Goal: Information Seeking & Learning: Learn about a topic

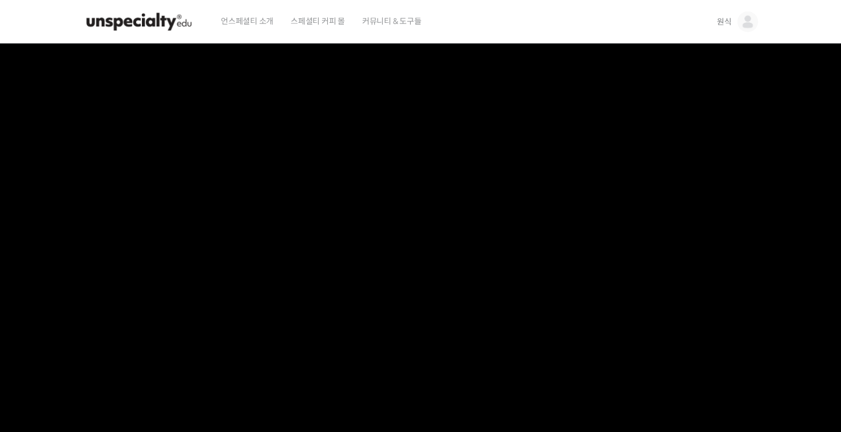
scroll to position [656, 0]
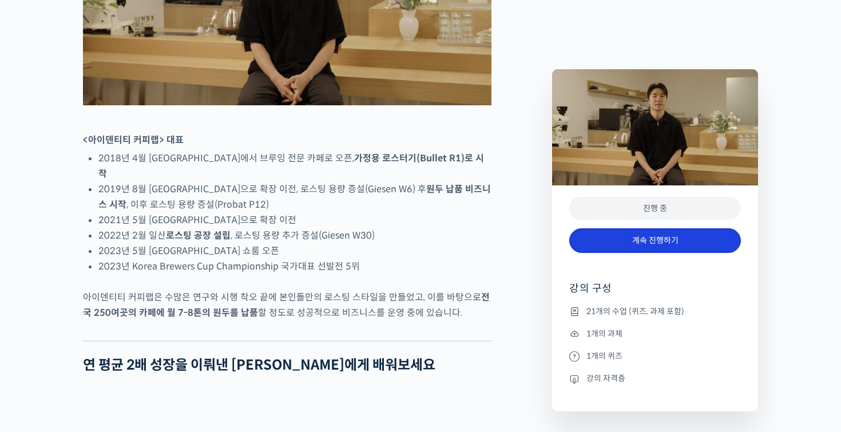
click at [658, 241] on link "계속 진행하기" at bounding box center [655, 240] width 172 height 25
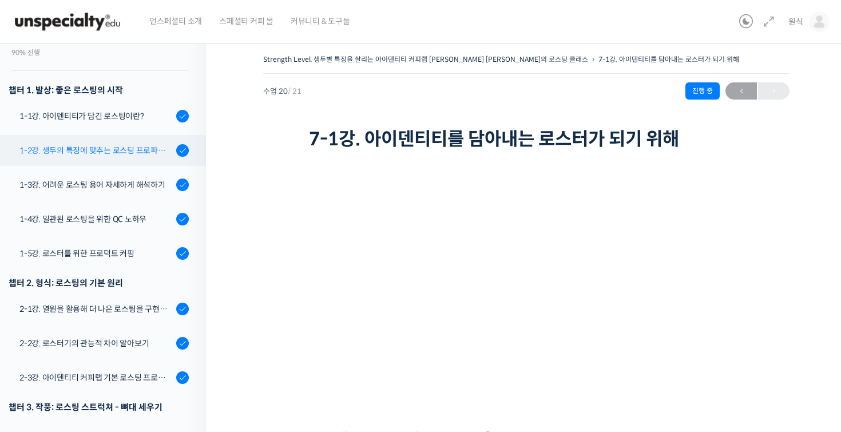
scroll to position [148, 0]
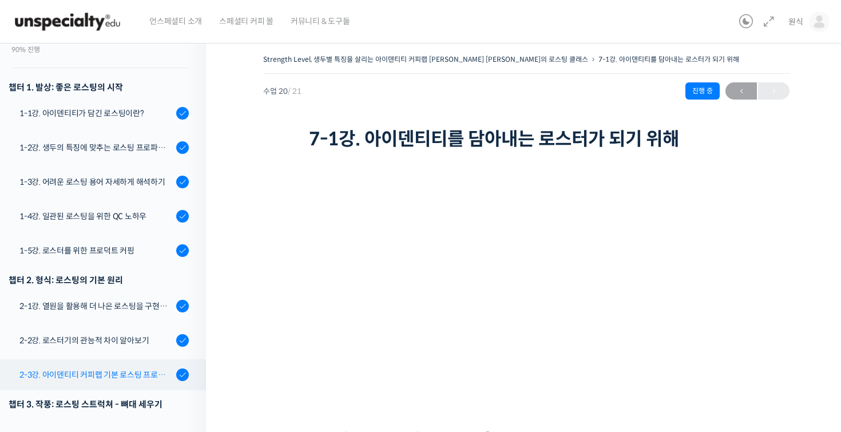
click at [106, 359] on link "2-3강. 아이덴티티 커피랩 기본 로스팅 프로파일 세팅" at bounding box center [100, 374] width 212 height 31
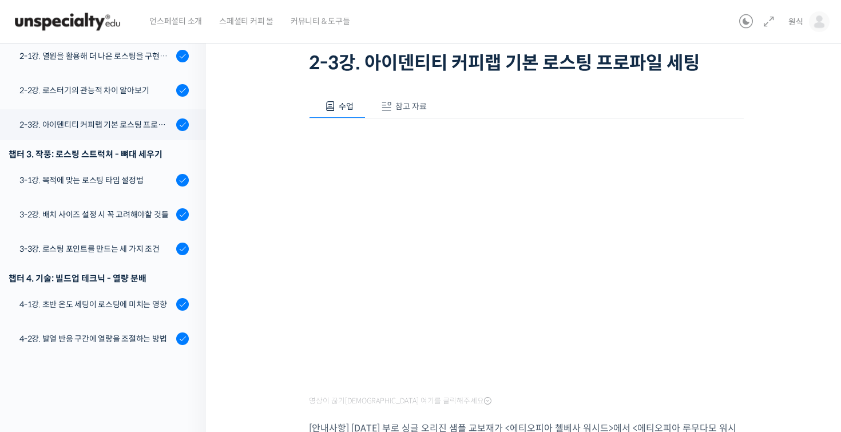
scroll to position [324, 0]
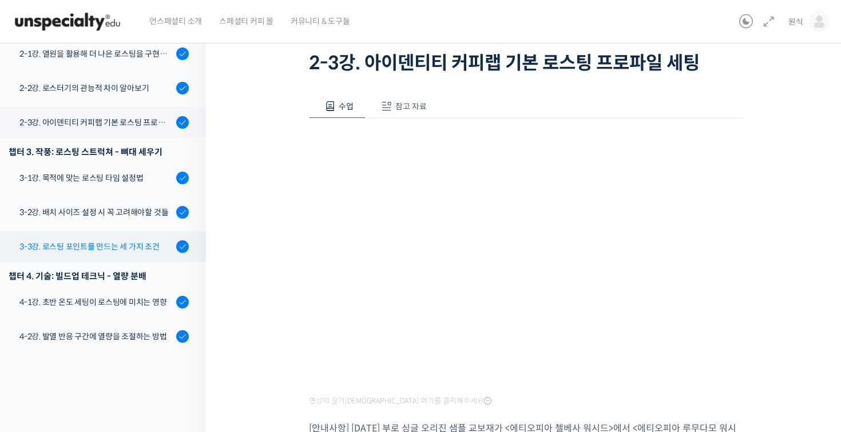
click at [114, 240] on div "3-3강. 로스팅 포인트를 만드는 세 가지 조건" at bounding box center [95, 246] width 153 height 13
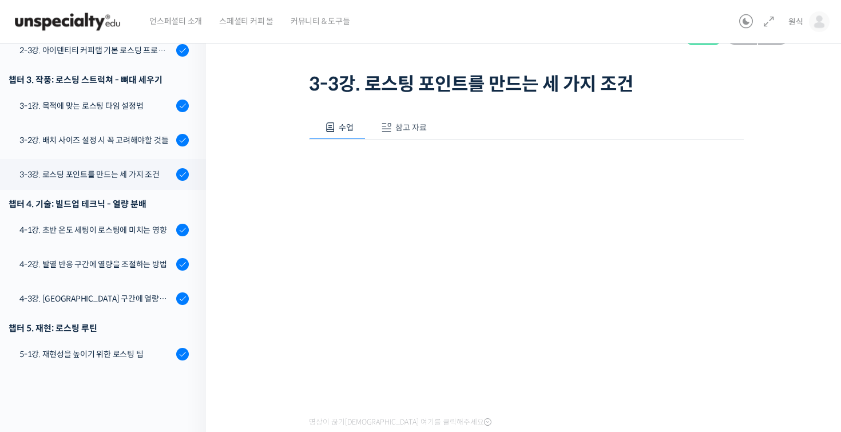
scroll to position [413, 0]
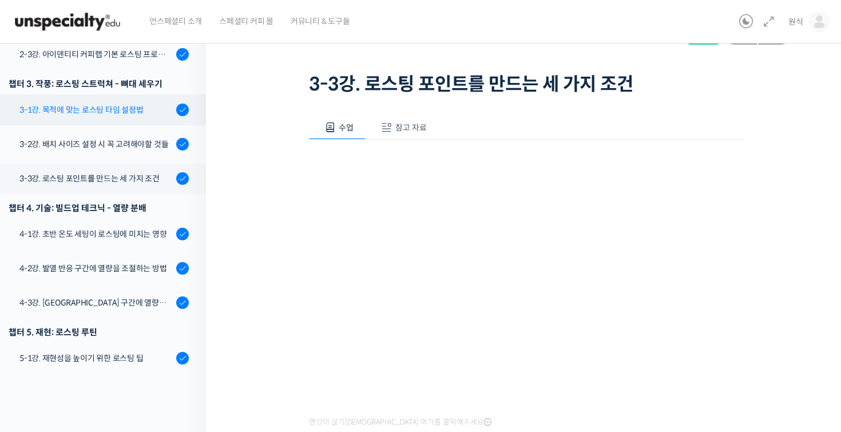
click at [107, 103] on div "3-1강. 목적에 맞는 로스팅 타임 설정법" at bounding box center [95, 109] width 153 height 13
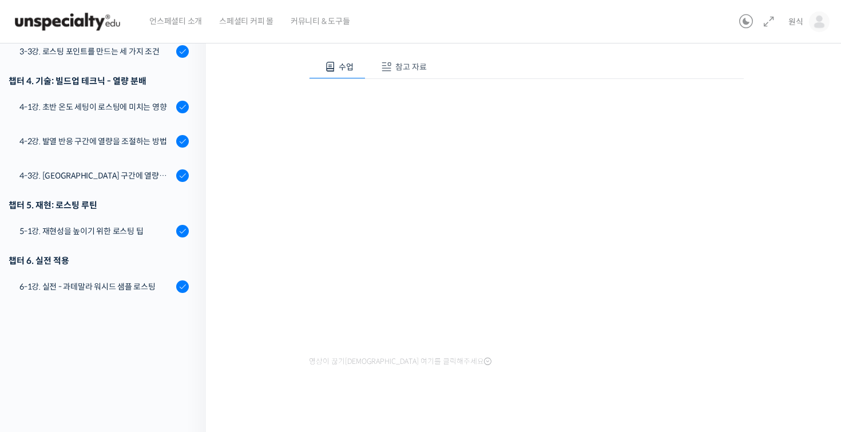
scroll to position [34, 0]
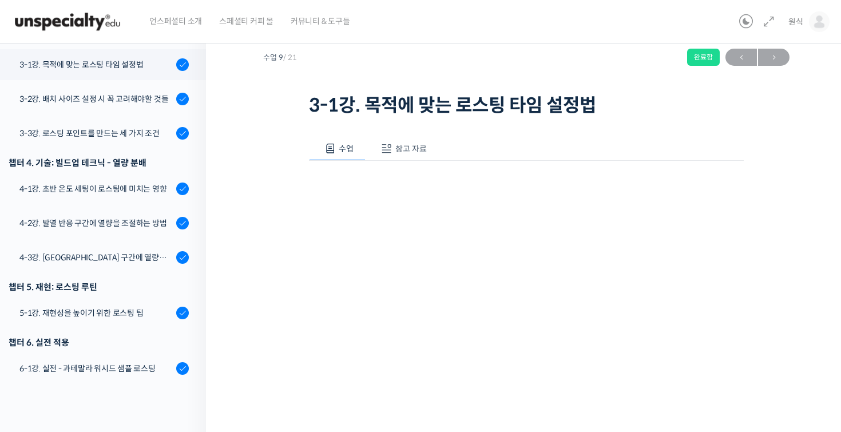
click at [411, 154] on button "참고 자료" at bounding box center [401, 149] width 73 height 24
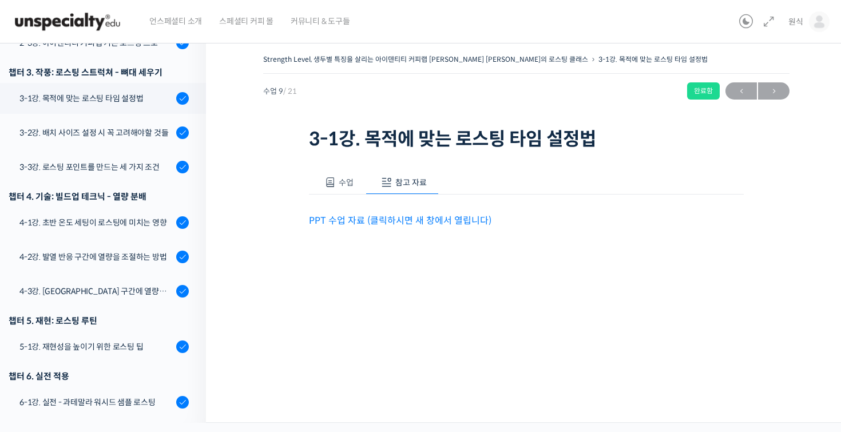
click at [399, 226] on p "PPT 수업 자료 (클릭하시면 새 창에서 열립니다)" at bounding box center [526, 220] width 435 height 15
click at [407, 222] on link "PPT 수업 자료 (클릭하시면 새 창에서 열립니다)" at bounding box center [400, 220] width 182 height 12
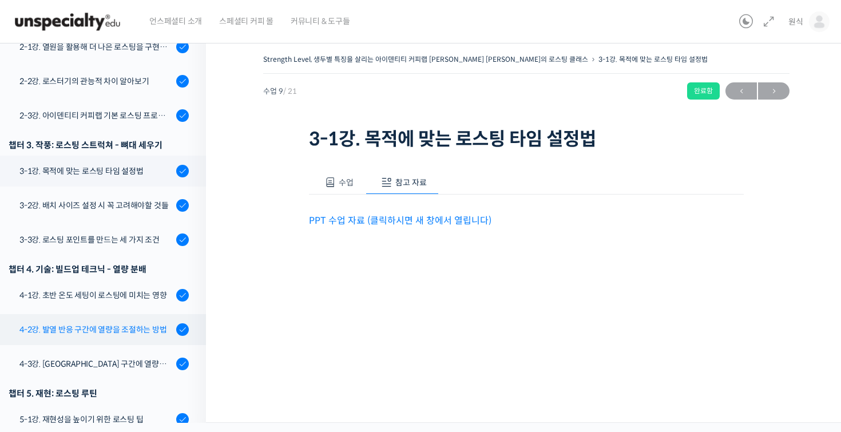
scroll to position [388, 0]
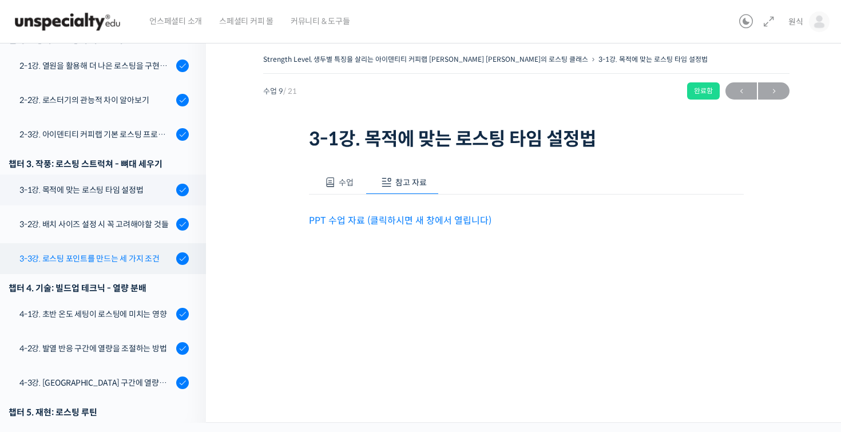
click at [138, 252] on div "3-3강. 로스팅 포인트를 만드는 세 가지 조건" at bounding box center [95, 258] width 153 height 13
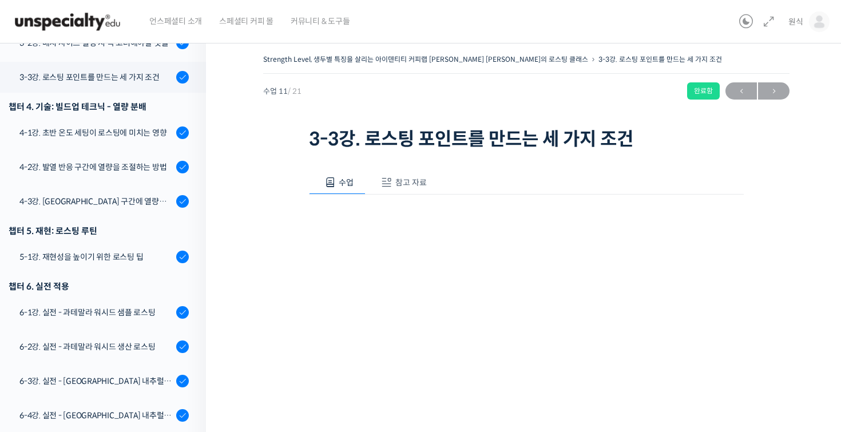
scroll to position [569, 0]
click at [409, 185] on span "참고 자료" at bounding box center [410, 182] width 31 height 10
click at [399, 219] on link "PPT 수업 자료 (클릭하시면 새 창에서 열립니다)" at bounding box center [400, 220] width 182 height 12
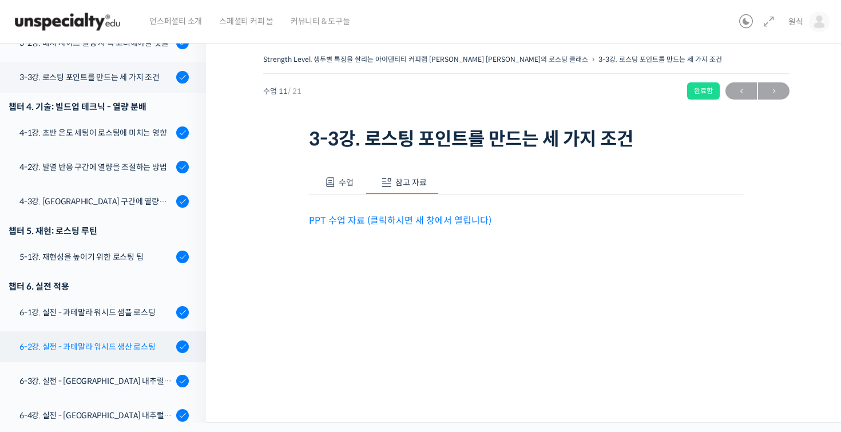
scroll to position [656, 0]
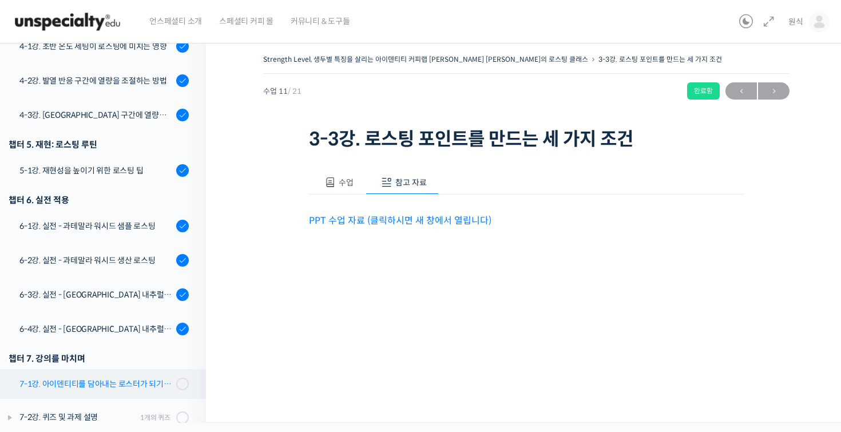
click at [121, 372] on link "7-1강. 아이덴티티를 담아내는 로스터가 되기 위해" at bounding box center [100, 384] width 212 height 30
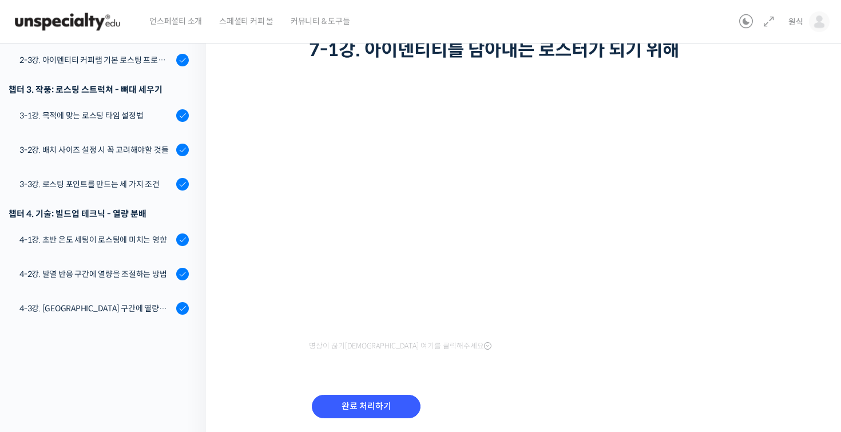
scroll to position [375, 0]
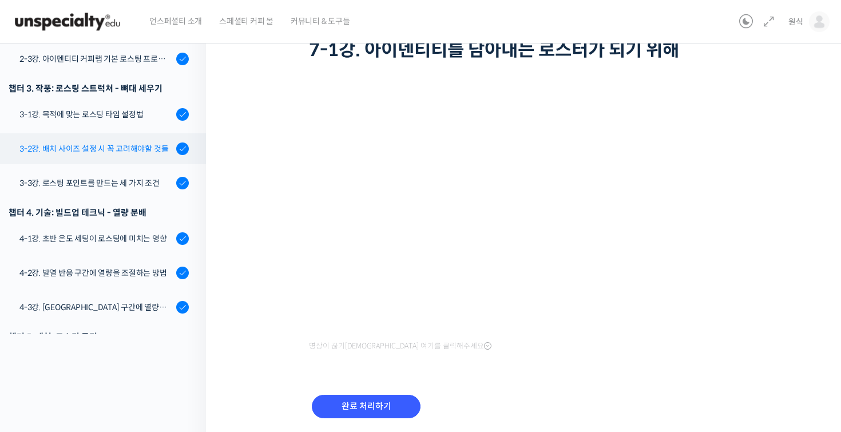
click at [120, 142] on div "3-2강. 배치 사이즈 설정시 꼭 고려해야할 것들" at bounding box center [95, 148] width 153 height 13
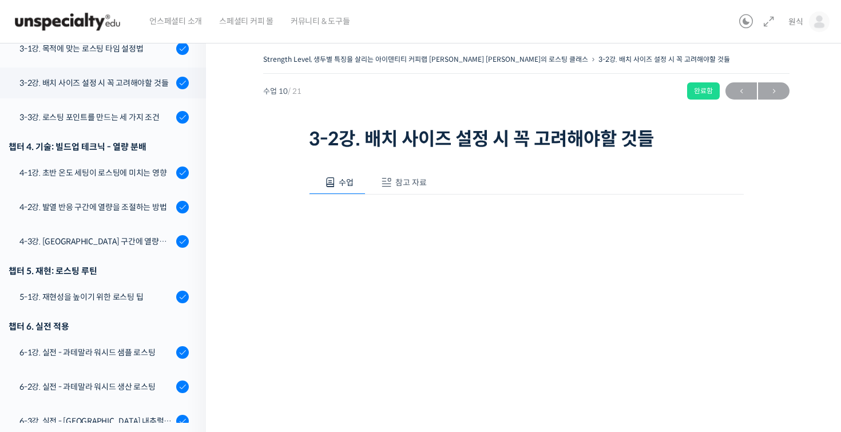
scroll to position [535, 0]
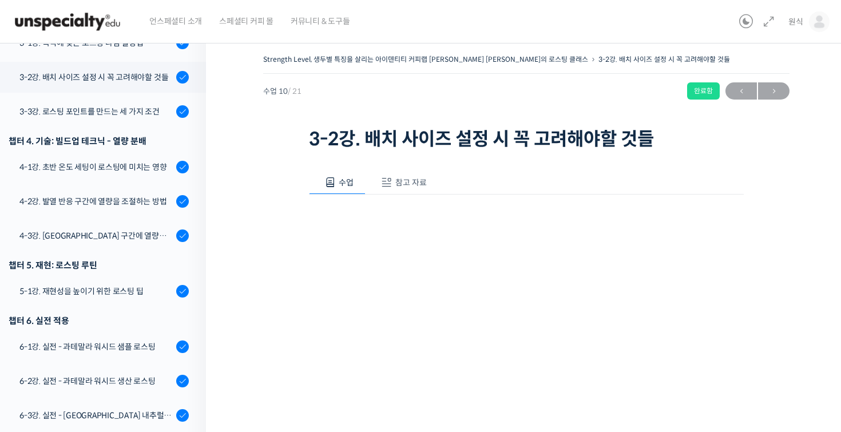
click at [387, 176] on button "참고 자료" at bounding box center [401, 182] width 73 height 24
click at [446, 224] on link "PPT 수업 자료 (클릭하시면 새 창에서 열립니다)" at bounding box center [400, 220] width 182 height 12
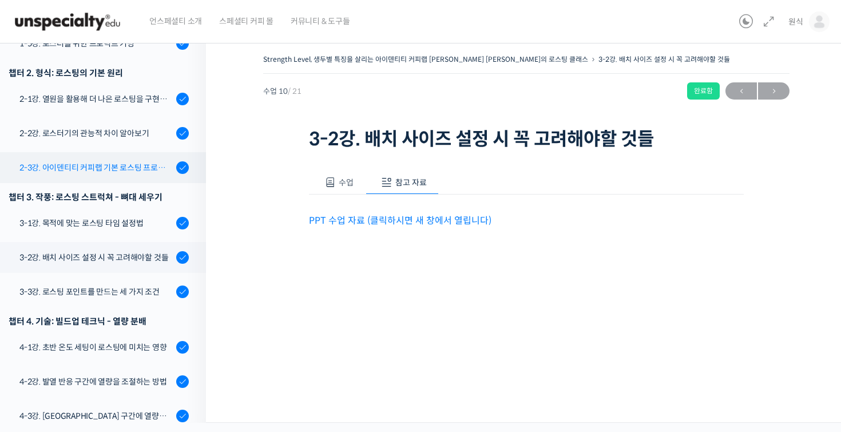
scroll to position [344, 0]
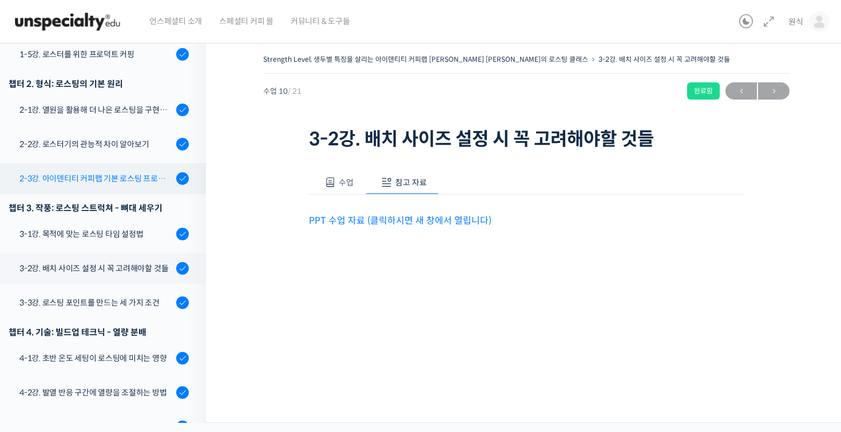
click at [131, 172] on div "2-3강. 아이덴티티 커피랩 기본 로스팅 프로파일 세팅" at bounding box center [95, 178] width 153 height 13
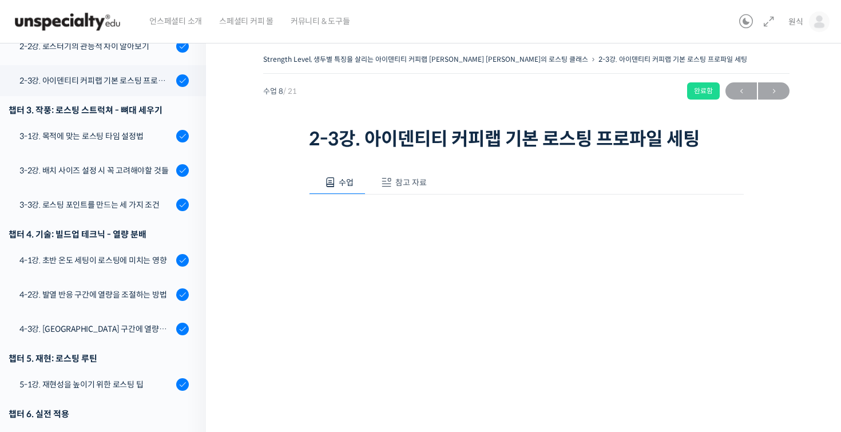
scroll to position [445, 0]
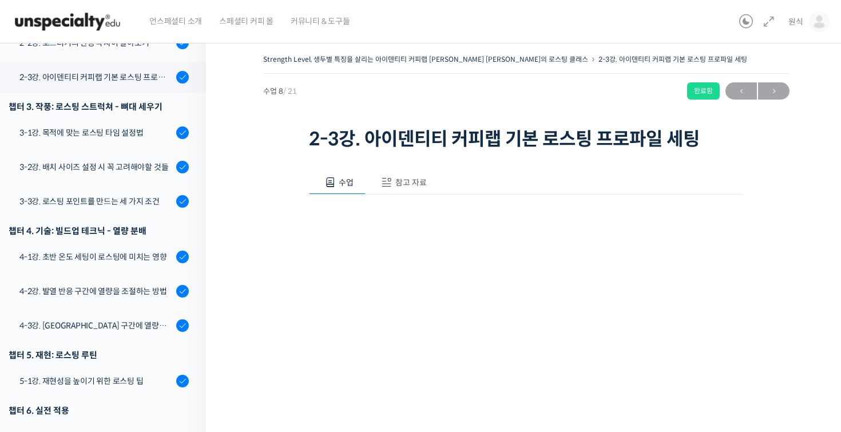
click at [426, 193] on div "수업 참고 자료" at bounding box center [526, 182] width 435 height 24
click at [408, 181] on span "참고 자료" at bounding box center [410, 182] width 31 height 10
click at [440, 224] on link "PPT 수업 자료 (클릭하시면 새 창에서 열립니다)" at bounding box center [400, 220] width 182 height 12
